Goal: Information Seeking & Learning: Learn about a topic

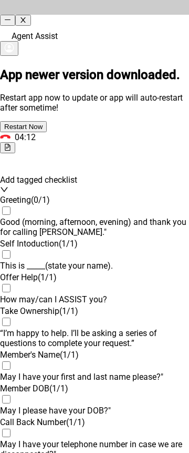
scroll to position [1157, 0]
drag, startPoint x: 85, startPoint y: 160, endPoint x: 91, endPoint y: 159, distance: 5.8
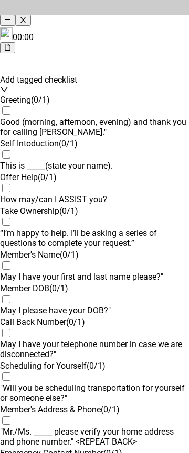
scroll to position [0, 0]
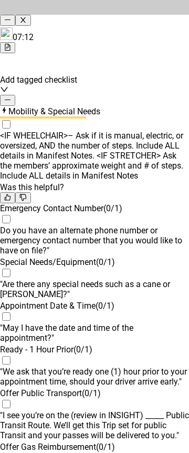
click at [11, 96] on icon "minus" at bounding box center [7, 99] width 7 height 7
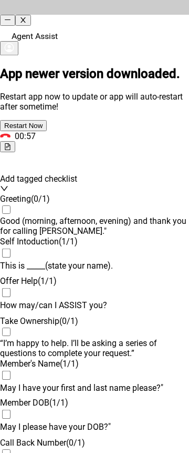
scroll to position [1157, 0]
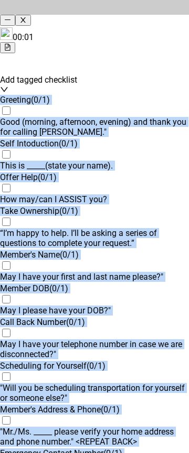
scroll to position [0, 0]
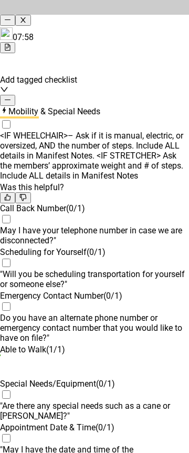
click at [165, 106] on div "Mobility & Special Needs" at bounding box center [94, 111] width 189 height 11
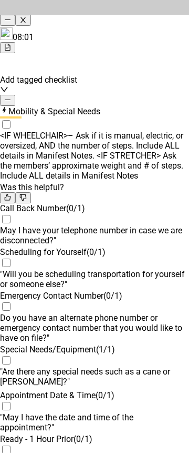
click at [11, 99] on icon "minus" at bounding box center [8, 99] width 6 height 1
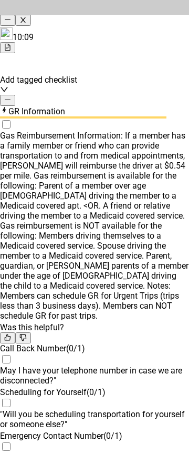
click at [11, 97] on icon "minus" at bounding box center [7, 99] width 7 height 7
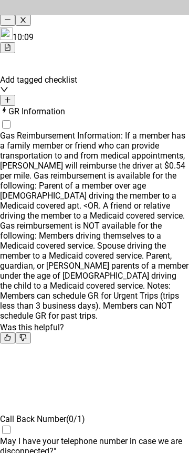
click at [11, 97] on icon "plus" at bounding box center [7, 99] width 7 height 7
click at [11, 96] on icon "minus" at bounding box center [7, 99] width 7 height 7
